Goal: Task Accomplishment & Management: Manage account settings

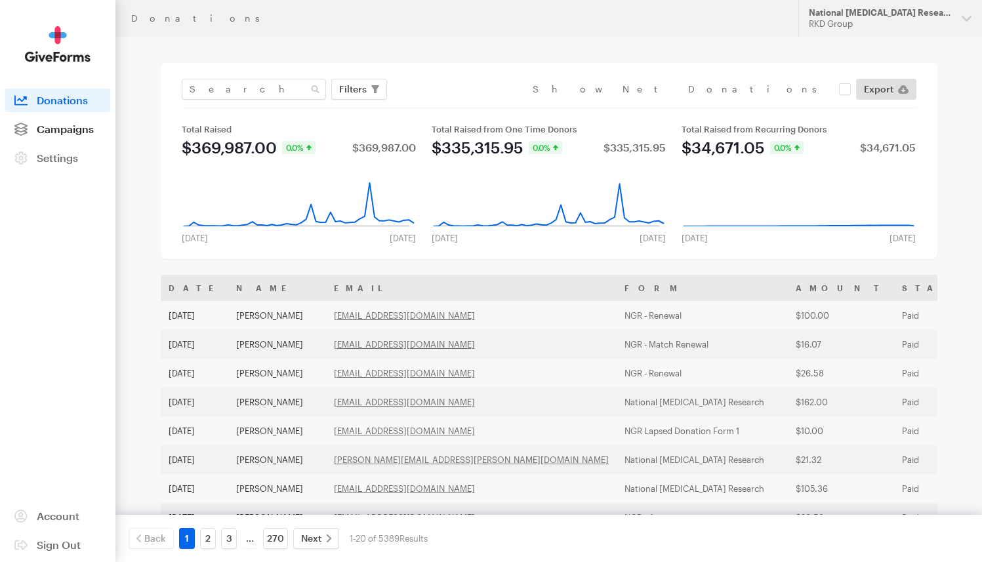
click at [71, 126] on span "Campaigns" at bounding box center [65, 129] width 57 height 12
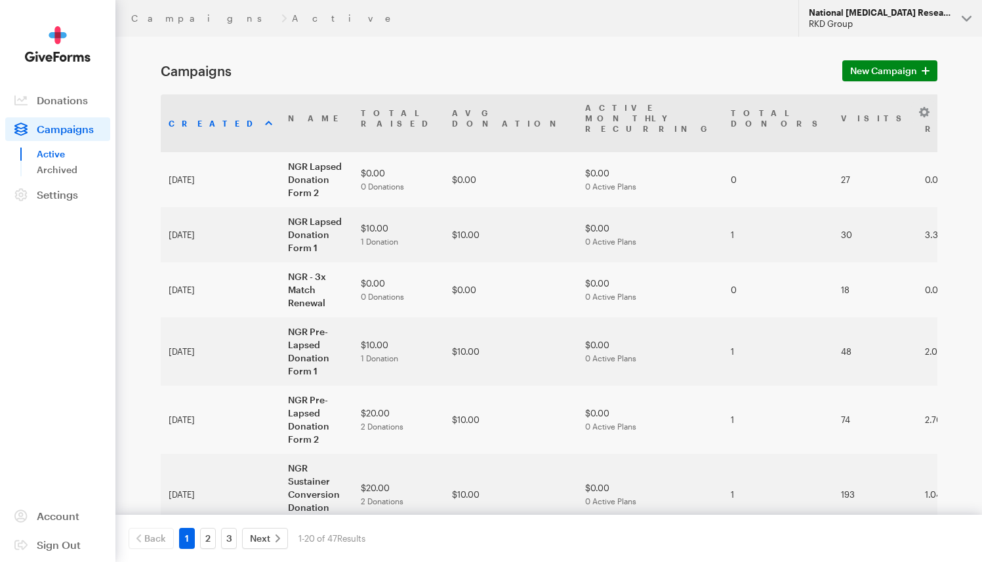
click at [831, 26] on div "RKD Group" at bounding box center [879, 23] width 142 height 11
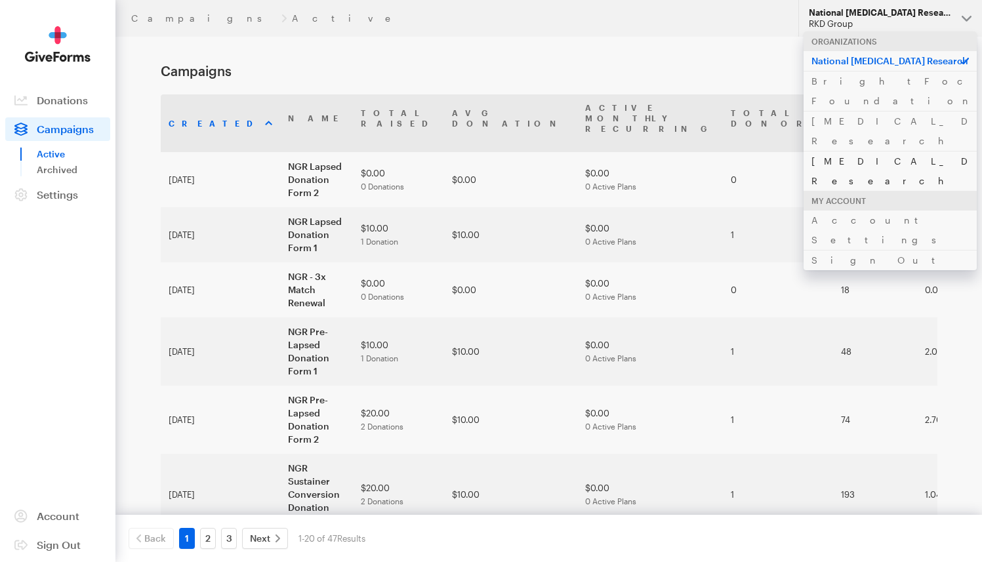
click at [835, 151] on link "[MEDICAL_DATA] Research" at bounding box center [889, 171] width 173 height 40
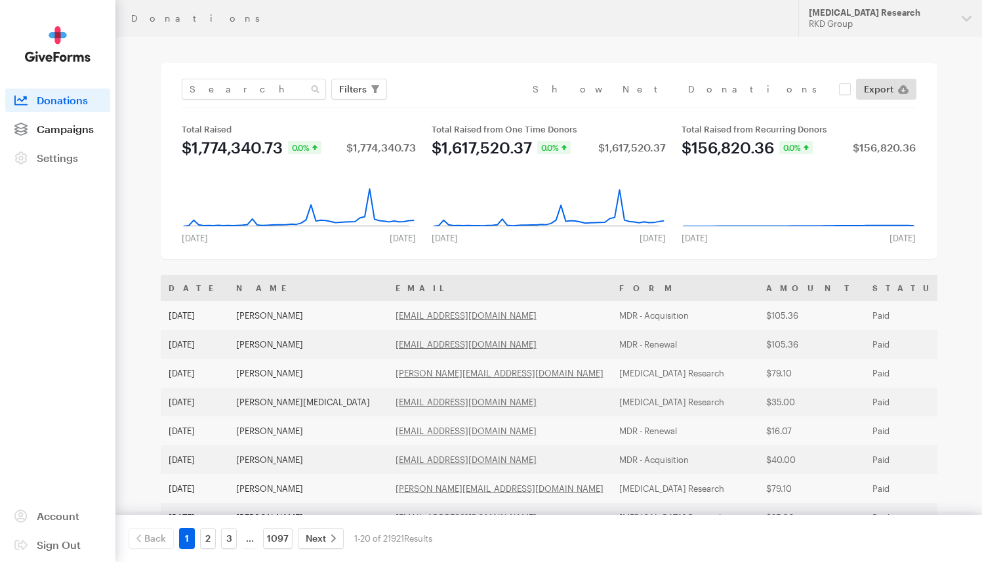
click at [67, 134] on span "Campaigns" at bounding box center [65, 129] width 57 height 12
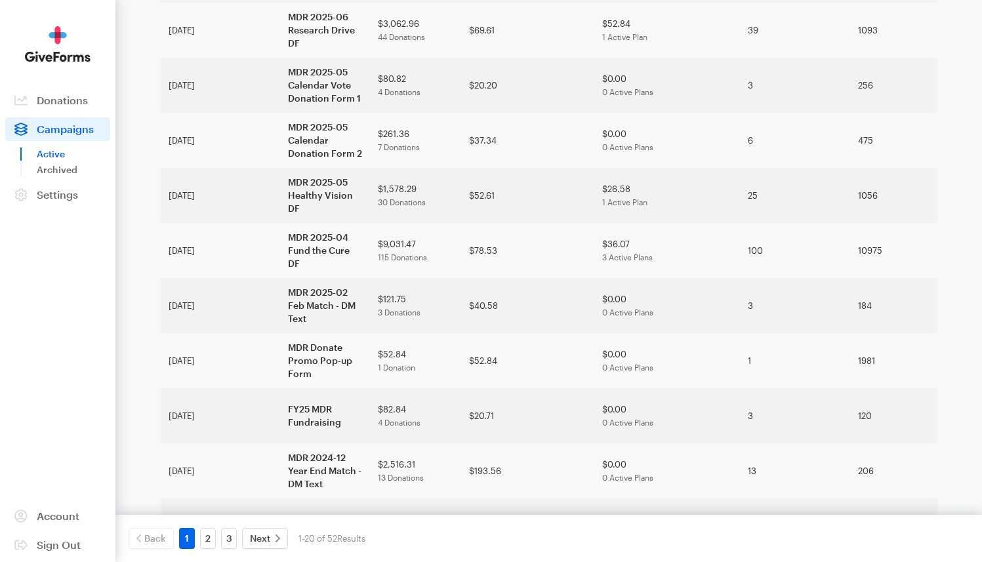
scroll to position [719, 0]
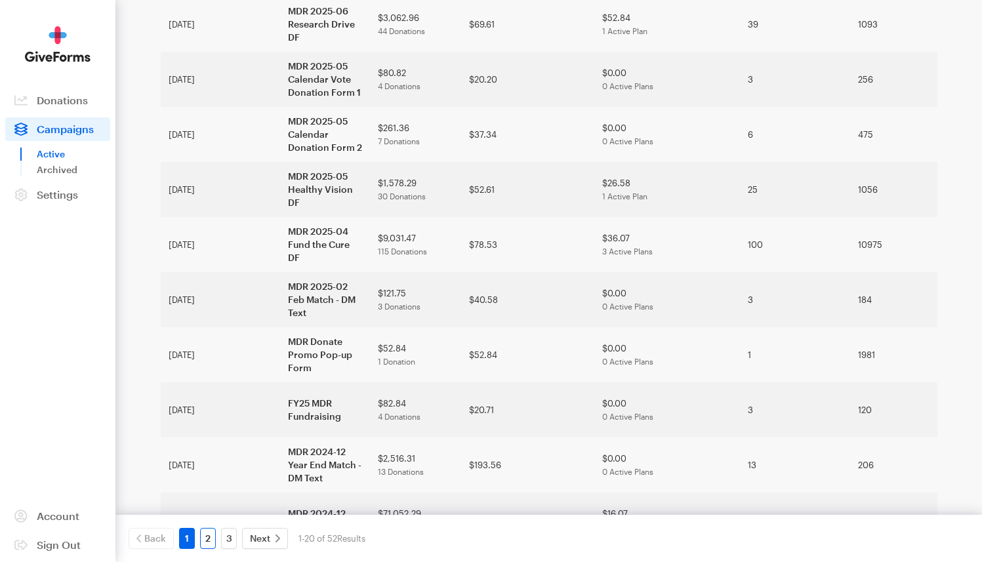
click at [203, 538] on link "2" at bounding box center [208, 538] width 16 height 21
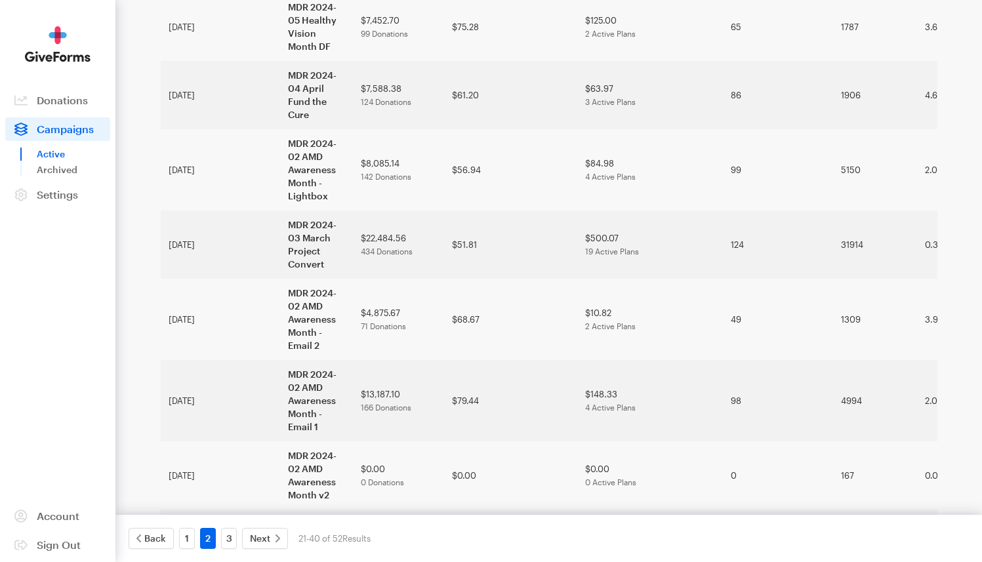
scroll to position [667, 0]
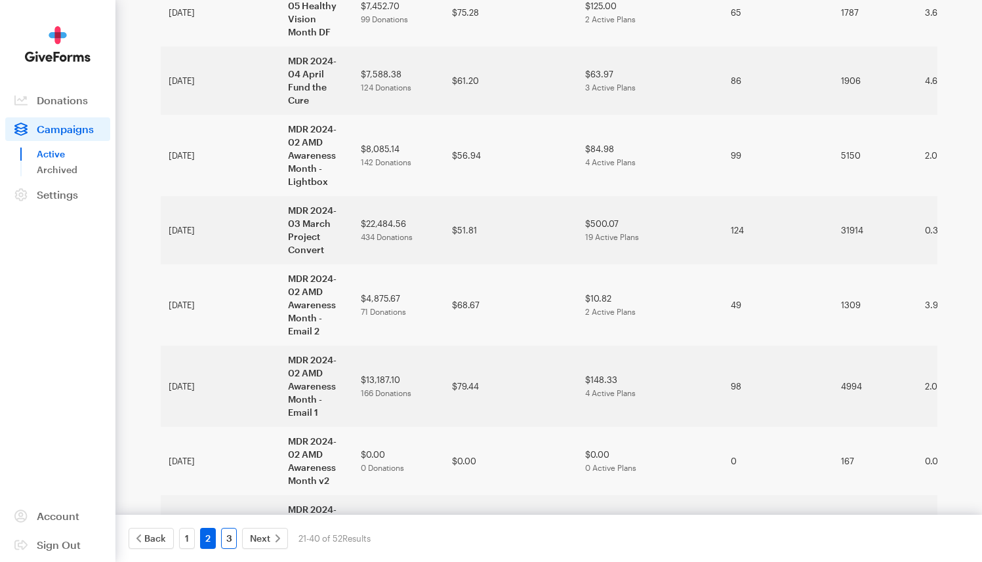
click at [233, 534] on link "3" at bounding box center [229, 538] width 16 height 21
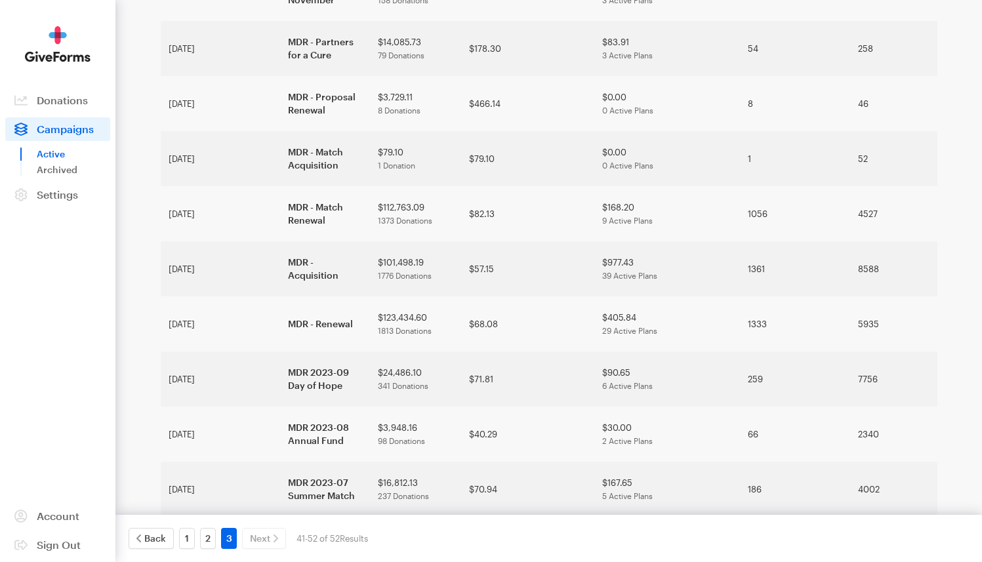
scroll to position [187, 0]
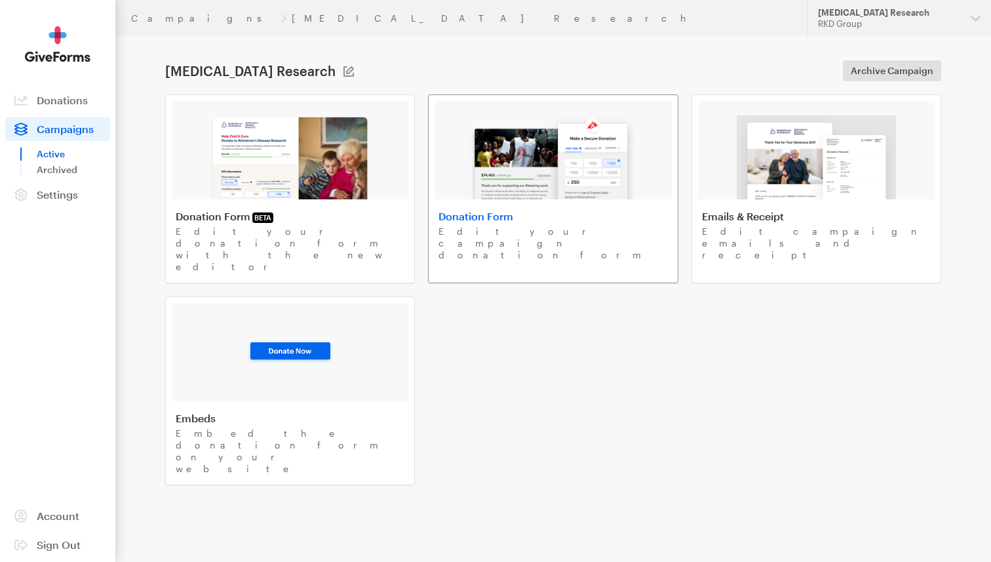
click at [533, 140] on img at bounding box center [552, 157] width 167 height 84
click at [76, 99] on span "Donations" at bounding box center [62, 100] width 51 height 12
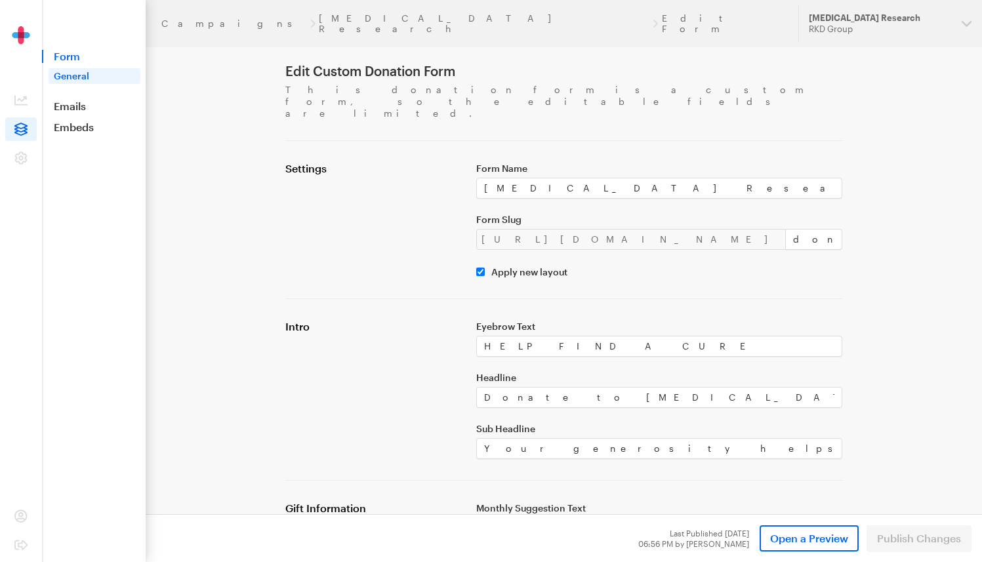
click at [81, 79] on link "General" at bounding box center [95, 76] width 92 height 16
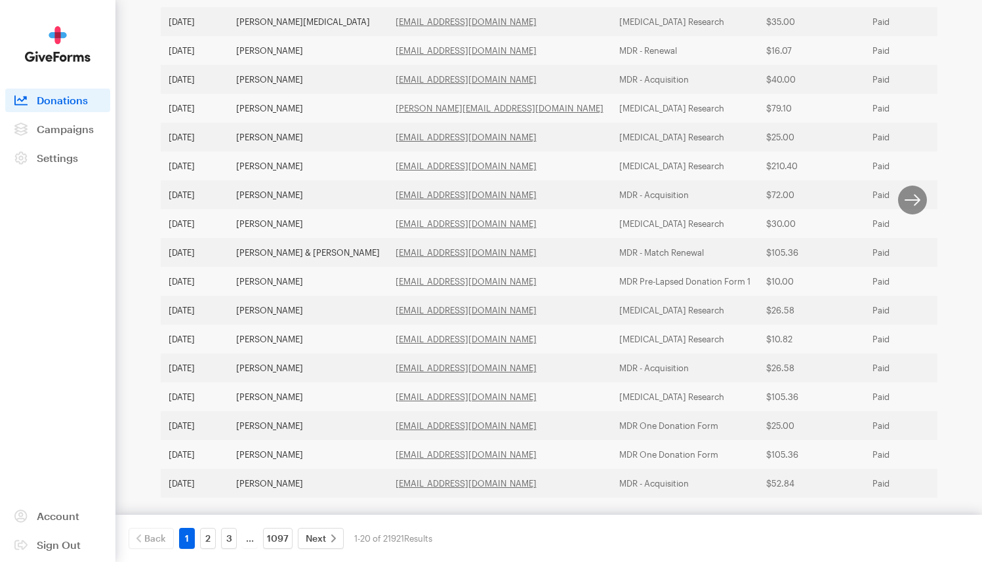
scroll to position [407, 0]
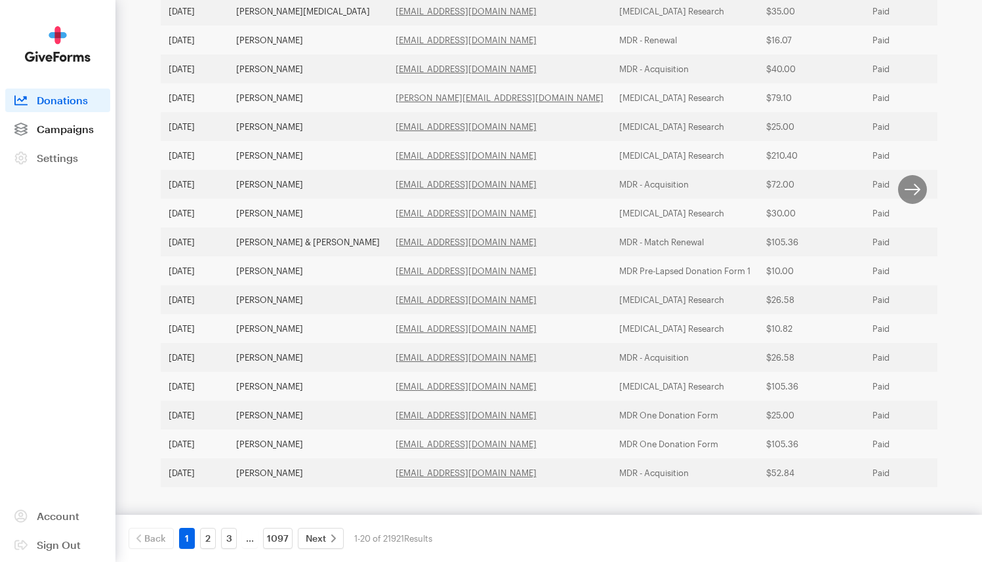
click at [81, 135] on link "Campaigns" at bounding box center [57, 129] width 105 height 24
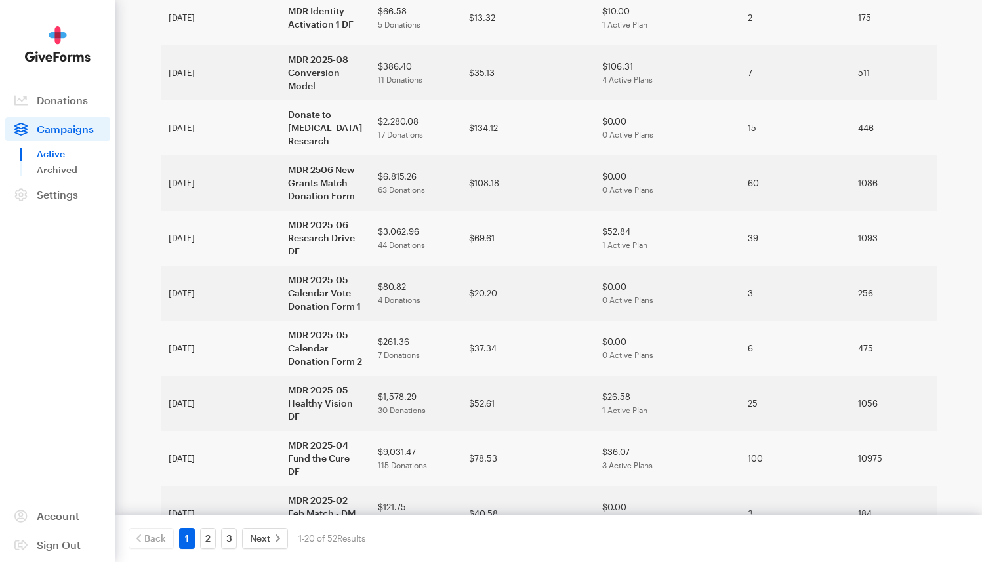
scroll to position [719, 0]
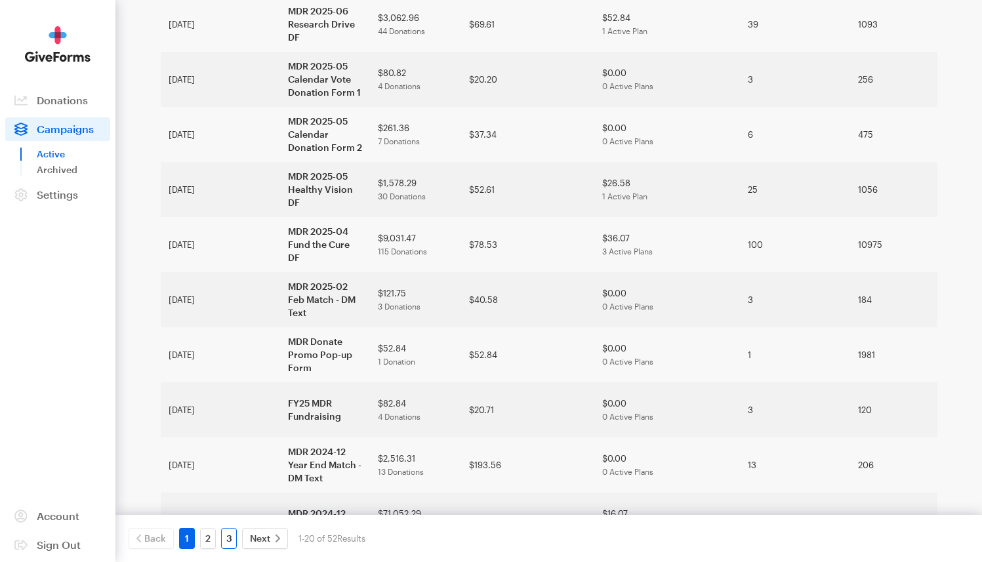
click at [228, 538] on link "3" at bounding box center [229, 538] width 16 height 21
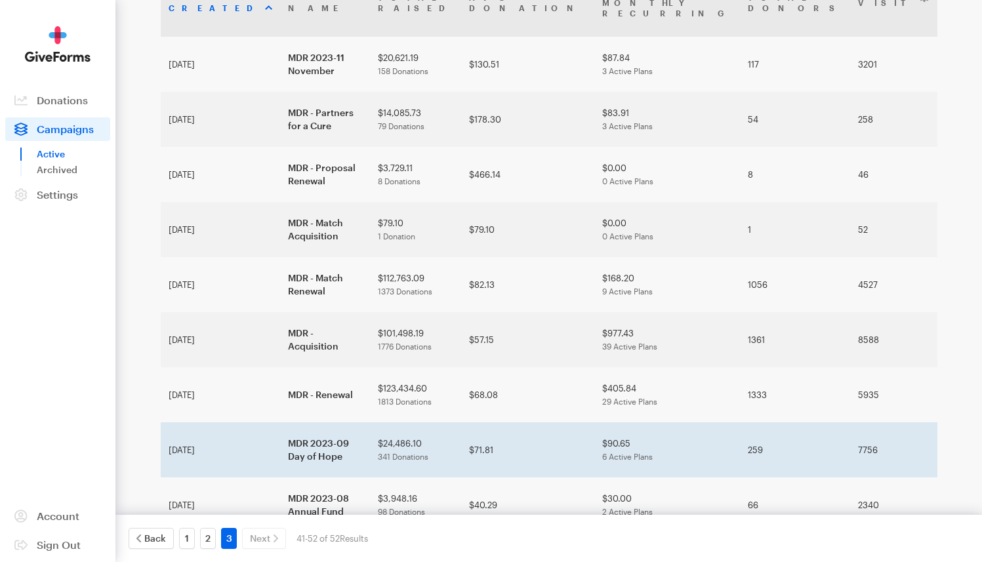
scroll to position [187, 0]
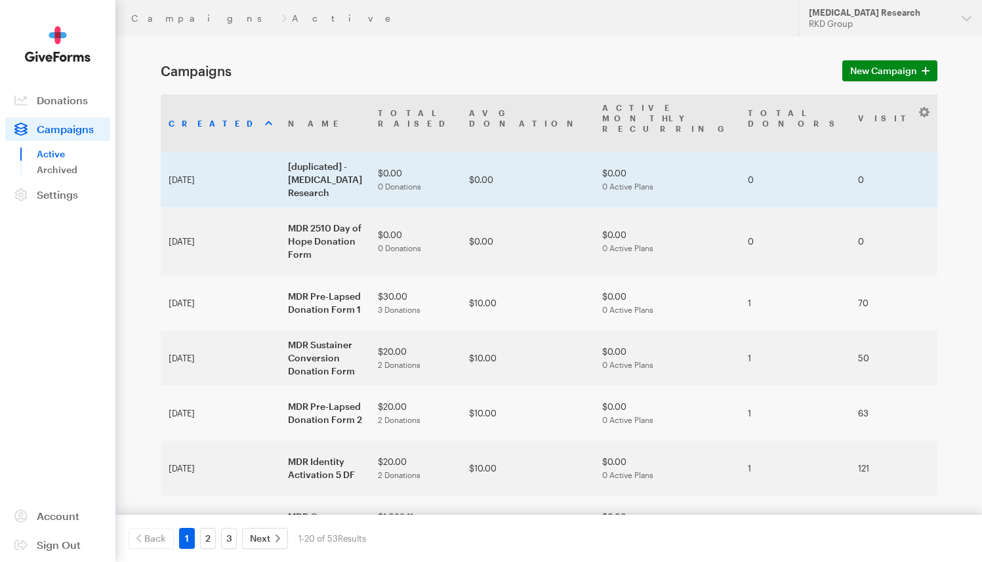
click at [280, 166] on td "[duplicated] - [MEDICAL_DATA] Research" at bounding box center [325, 179] width 90 height 55
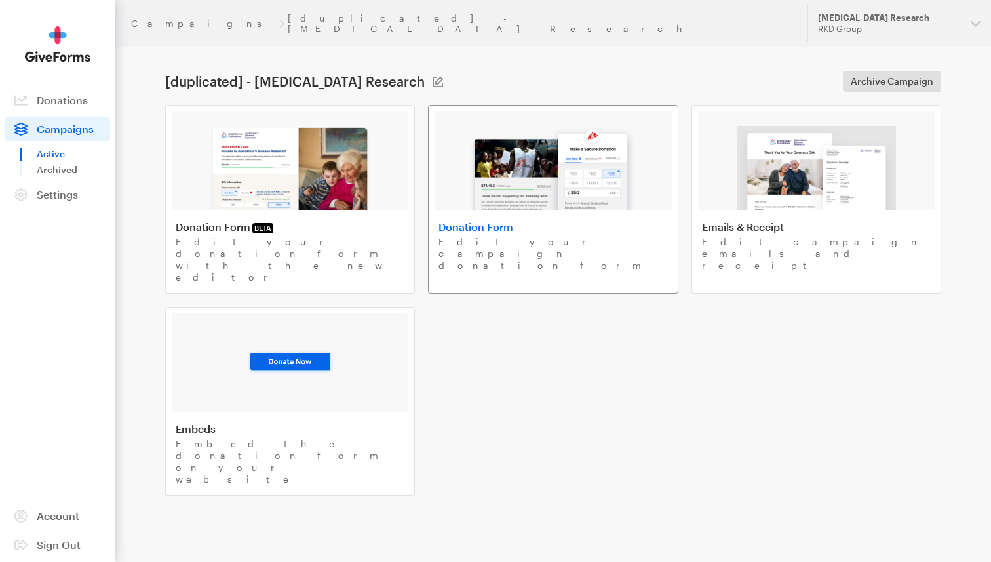
click at [534, 153] on img at bounding box center [552, 168] width 167 height 84
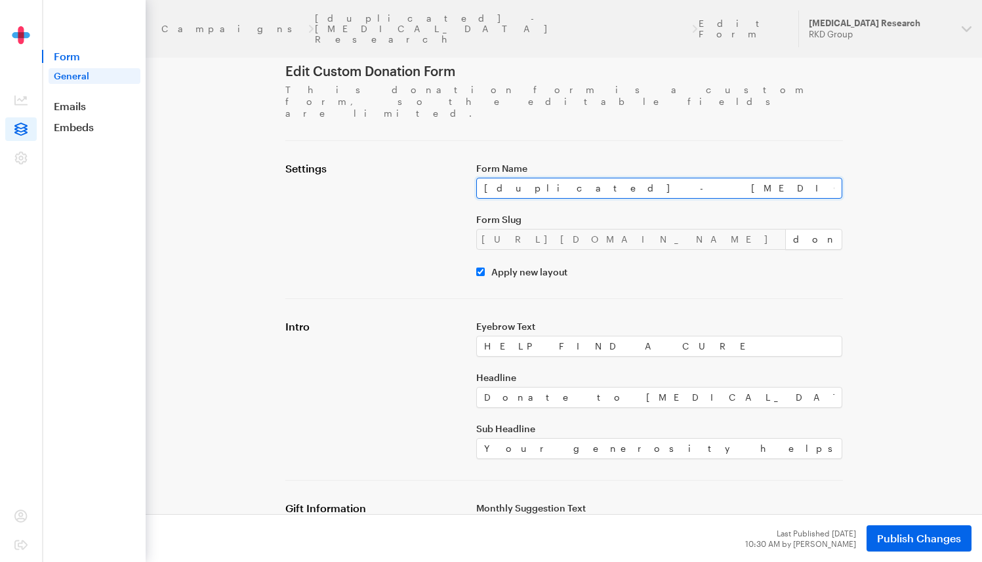
drag, startPoint x: 717, startPoint y: 163, endPoint x: 428, endPoint y: 169, distance: 289.2
click at [431, 168] on div "Settings Form Name [duplicated] - Macular Degeneration Research Form Slug https…" at bounding box center [563, 219] width 573 height 115
paste input "MDR Lapsed Donation Form 1"
type input "MDR Lapsed Donation Form 1"
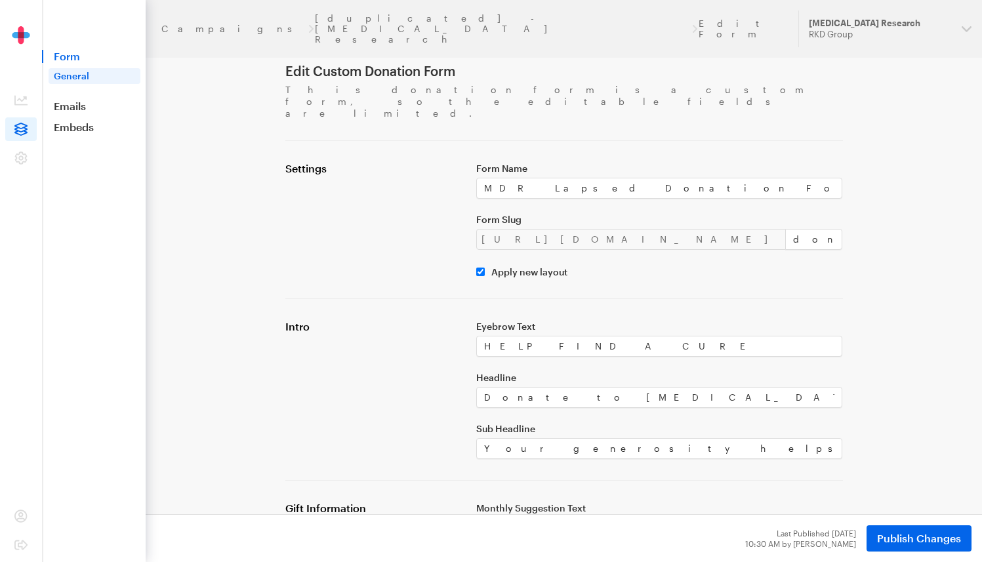
click at [466, 180] on div "Settings" at bounding box center [372, 219] width 191 height 115
drag, startPoint x: 538, startPoint y: 167, endPoint x: 508, endPoint y: 163, distance: 29.8
click at [508, 178] on input "MDR Lapsed Donation Form 1" at bounding box center [659, 188] width 367 height 21
drag, startPoint x: 705, startPoint y: 223, endPoint x: 633, endPoint y: 220, distance: 71.5
click at [633, 229] on div "https://donate.brightfocus.org/mdr/ donate-1" at bounding box center [659, 239] width 367 height 21
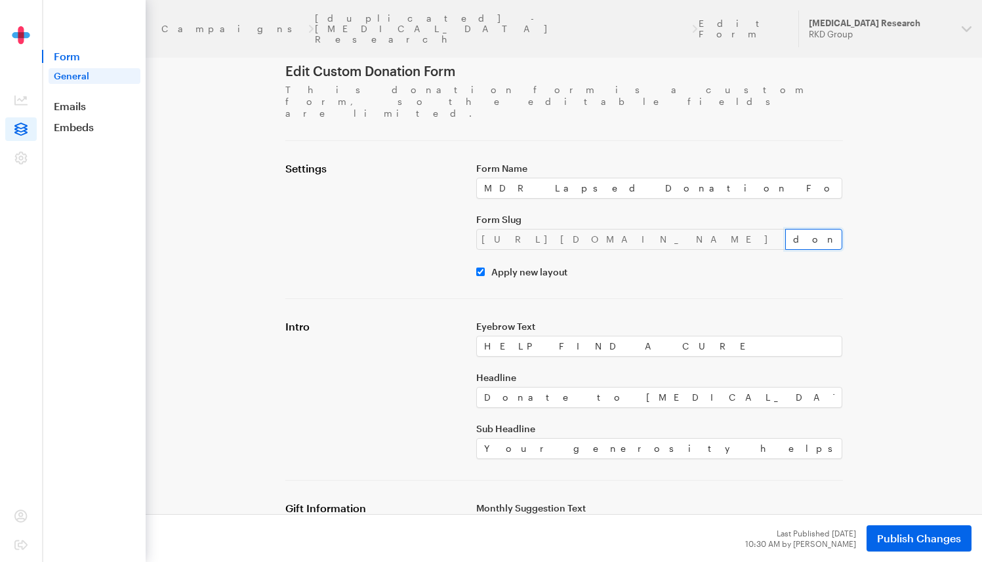
paste input "Lapsed"
click at [696, 234] on div "Form Name MDR Lapsed Donation Form 1 Form Slug https://donate.brightfocus.org/m…" at bounding box center [659, 219] width 382 height 115
click at [785, 229] on input "Lapsed" at bounding box center [814, 239] width 58 height 21
click at [711, 266] on div "Apply new layout" at bounding box center [659, 272] width 367 height 12
click at [785, 229] on input "Lapsed-1" at bounding box center [814, 239] width 58 height 21
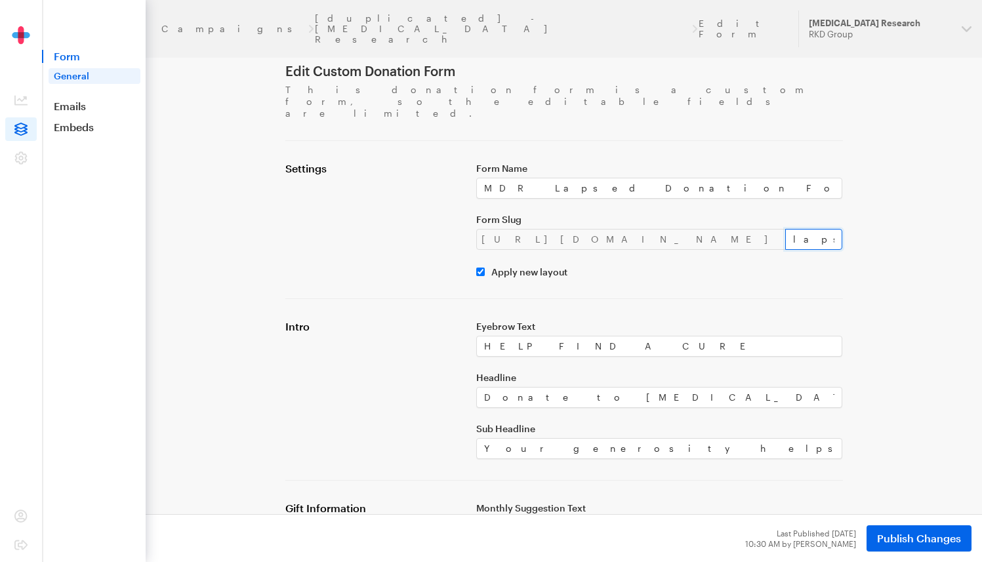
type input "lapsed-1"
click at [681, 253] on div "Form Name MDR Lapsed Donation Form 1 Form Slug https://donate.brightfocus.org/m…" at bounding box center [659, 219] width 382 height 115
click at [681, 266] on div "Apply new layout" at bounding box center [659, 272] width 367 height 12
click at [704, 203] on div "Form Name MDR Lapsed Donation Form 1 Form Slug https://donate.brightfocus.org/m…" at bounding box center [659, 219] width 382 height 115
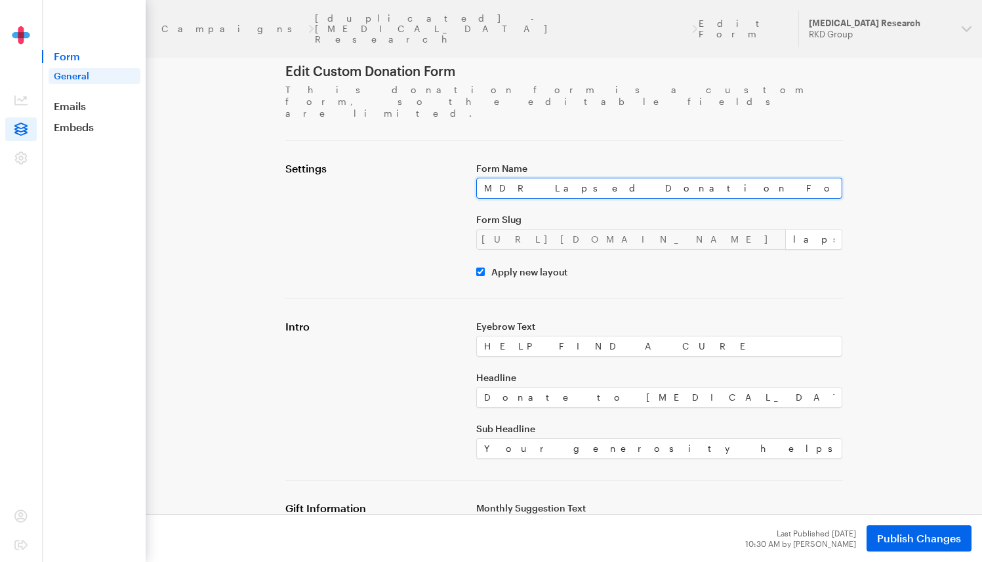
drag, startPoint x: 643, startPoint y: 160, endPoint x: 475, endPoint y: 156, distance: 168.5
click at [475, 162] on div "Form Name MDR Lapsed Donation Form 1 Form Slug https://donate.brightfocus.org/m…" at bounding box center [659, 219] width 382 height 115
click at [426, 194] on div "Settings" at bounding box center [372, 219] width 191 height 115
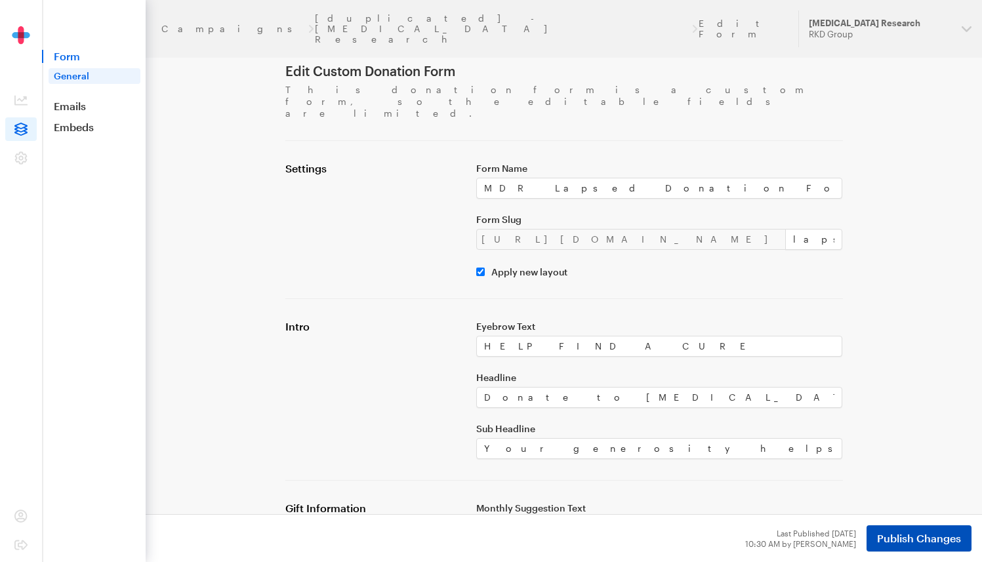
click at [919, 535] on span "Publish Changes" at bounding box center [919, 538] width 84 height 16
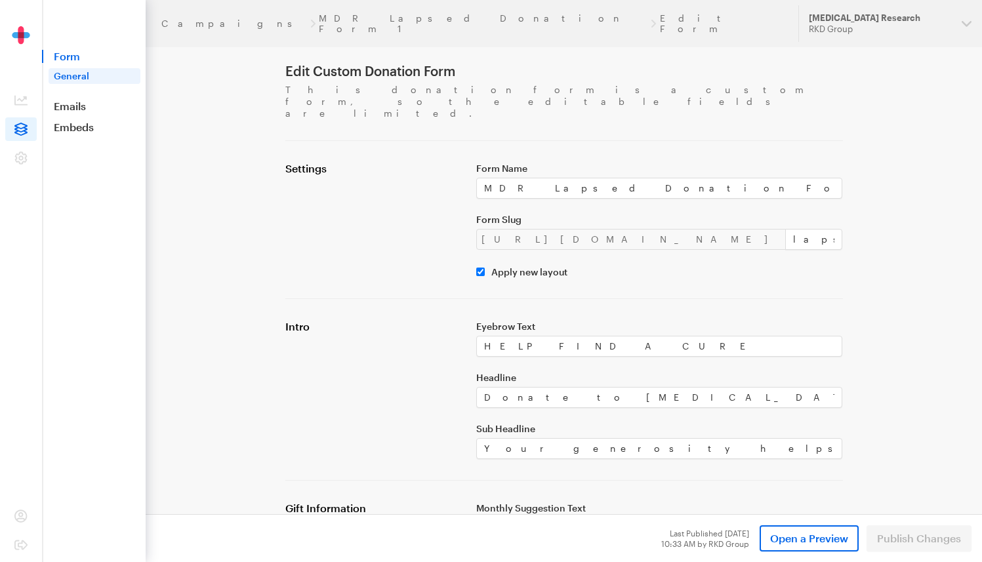
click at [23, 130] on icon at bounding box center [20, 129] width 13 height 13
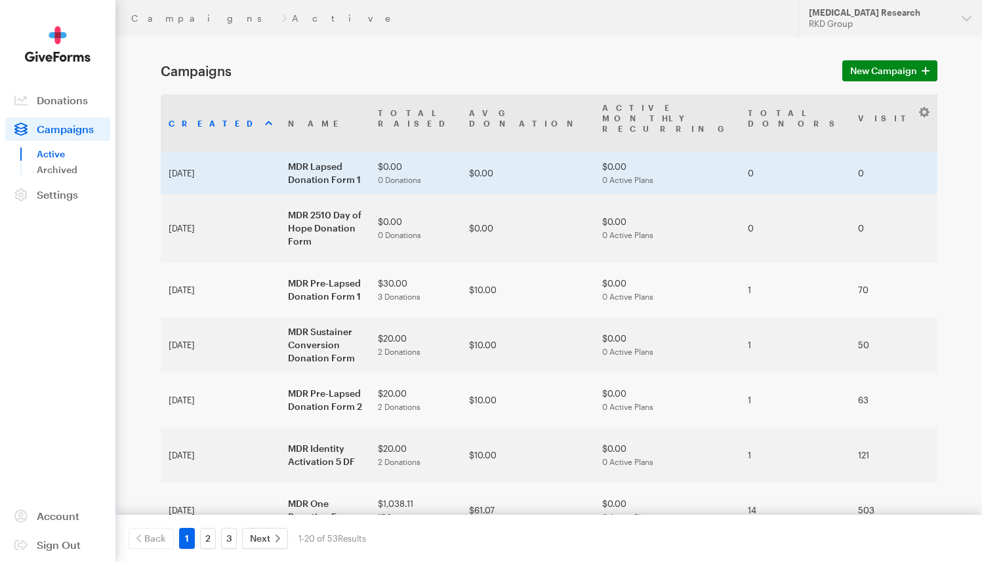
click at [287, 161] on td "MDR Lapsed Donation Form 1" at bounding box center [325, 173] width 90 height 42
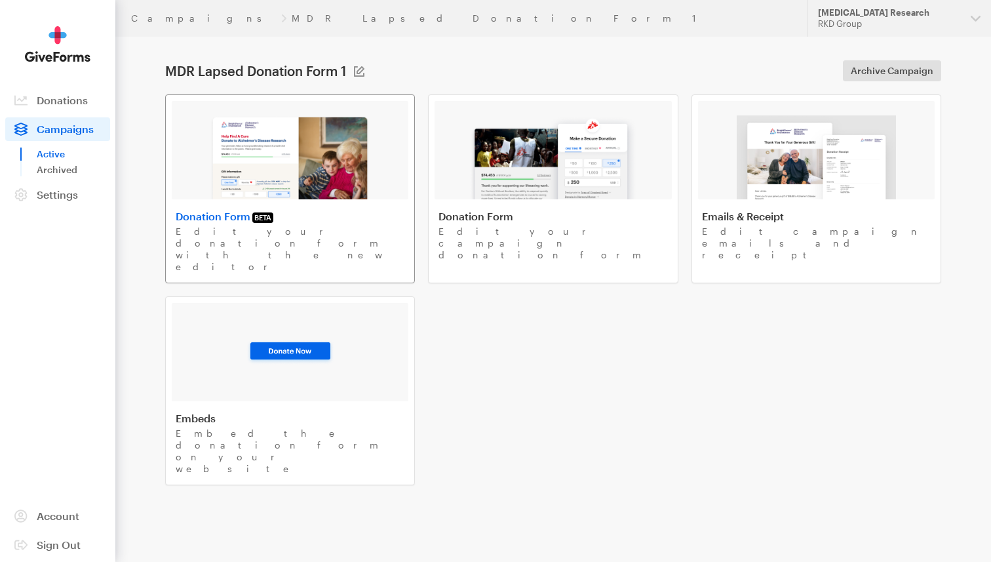
click at [300, 165] on img at bounding box center [290, 157] width 161 height 84
